Goal: Task Accomplishment & Management: Manage account settings

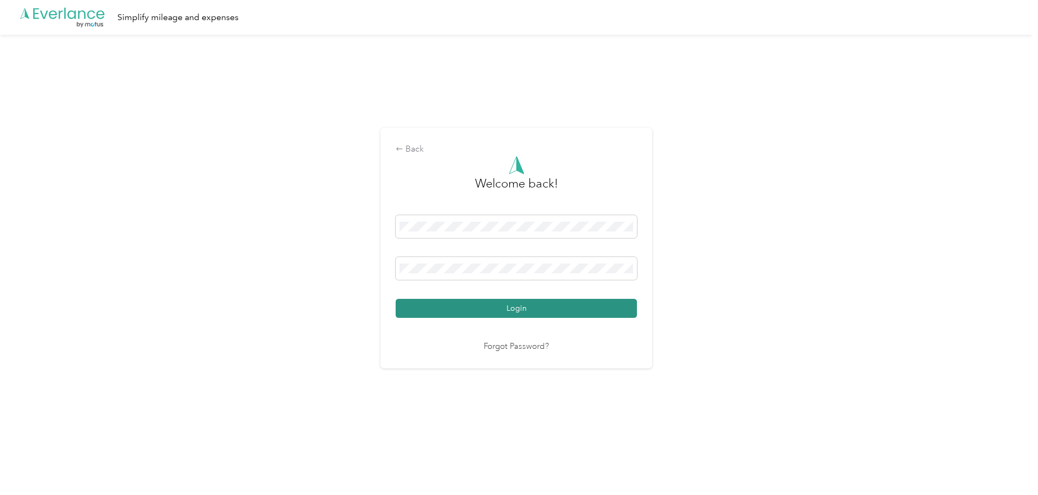
click at [522, 310] on button "Login" at bounding box center [515, 308] width 241 height 19
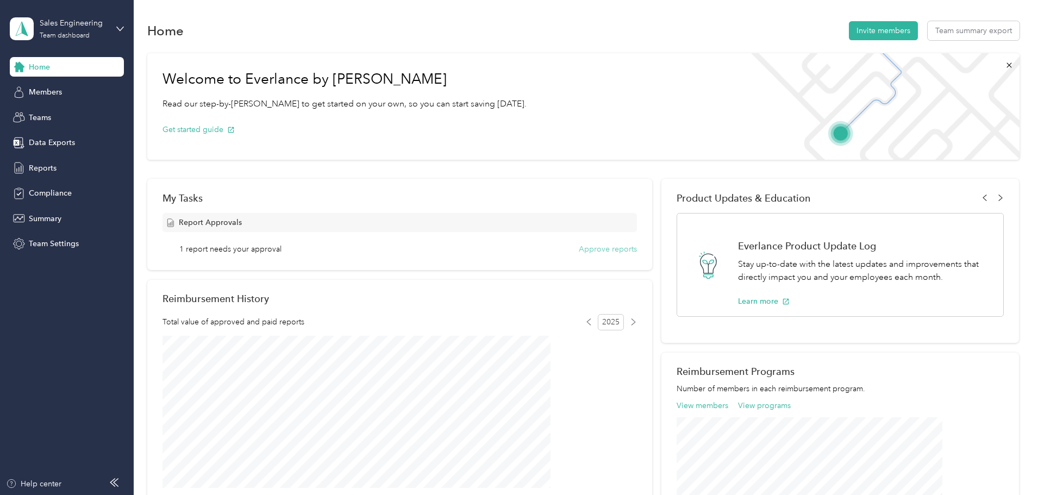
click at [603, 247] on button "Approve reports" at bounding box center [608, 248] width 58 height 11
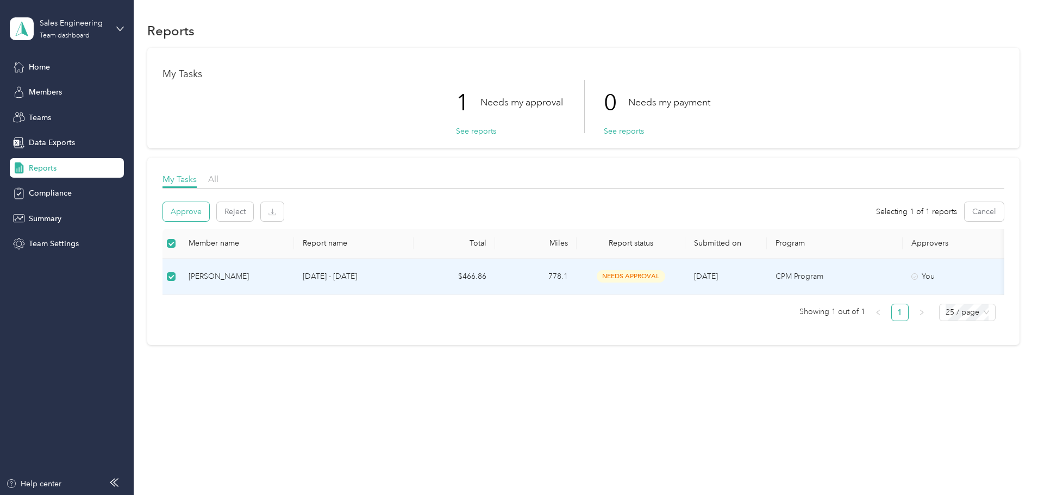
click at [209, 217] on button "Approve" at bounding box center [186, 211] width 46 height 19
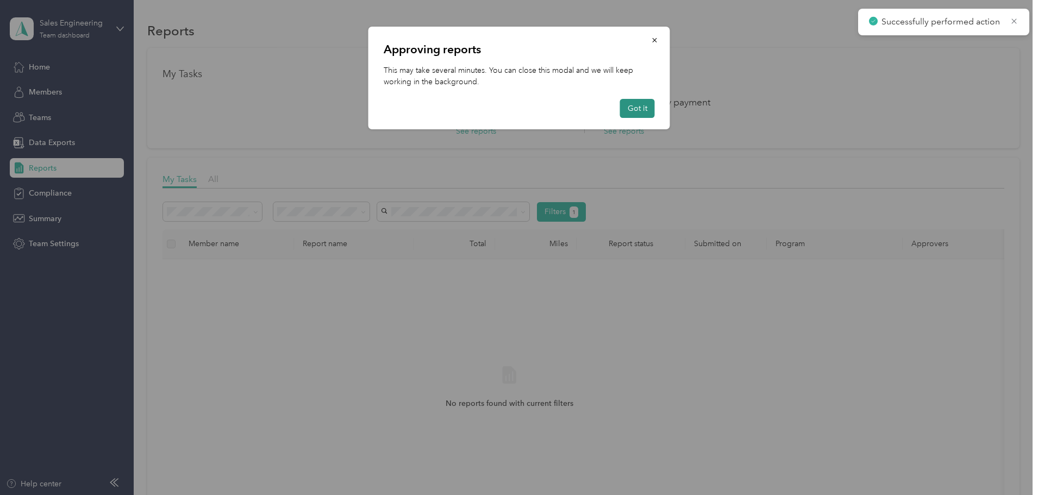
click at [634, 110] on button "Got it" at bounding box center [637, 108] width 35 height 19
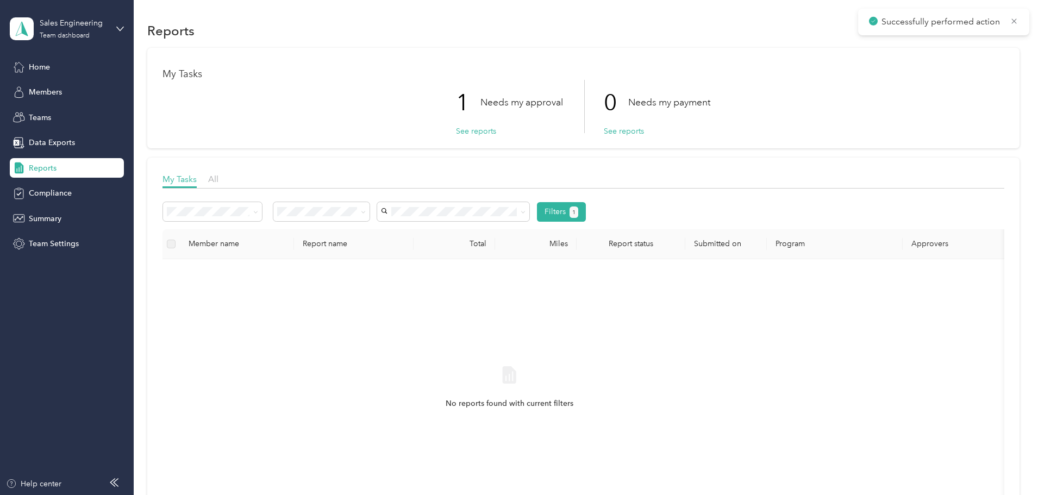
click at [628, 41] on div "Reports" at bounding box center [583, 30] width 872 height 23
click at [186, 97] on div "My Tasks 0 Needs my approval See reports 0 Needs my payment See reports My Task…" at bounding box center [583, 299] width 872 height 503
click at [172, 68] on div "My Tasks 0 Needs my approval See reports 0 Needs my payment See reports My Task…" at bounding box center [583, 299] width 872 height 503
